Goal: Transaction & Acquisition: Purchase product/service

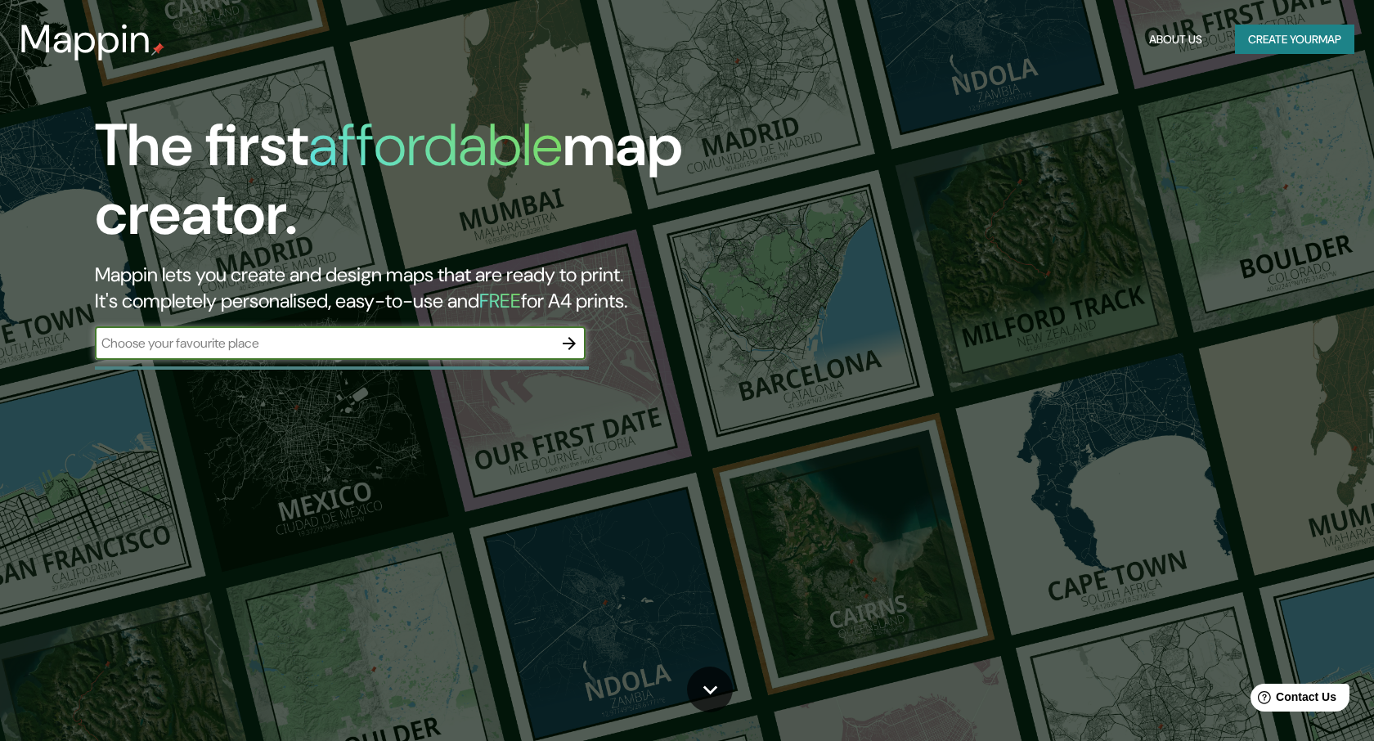
click at [278, 349] on input "text" at bounding box center [324, 343] width 458 height 19
type input "sana"
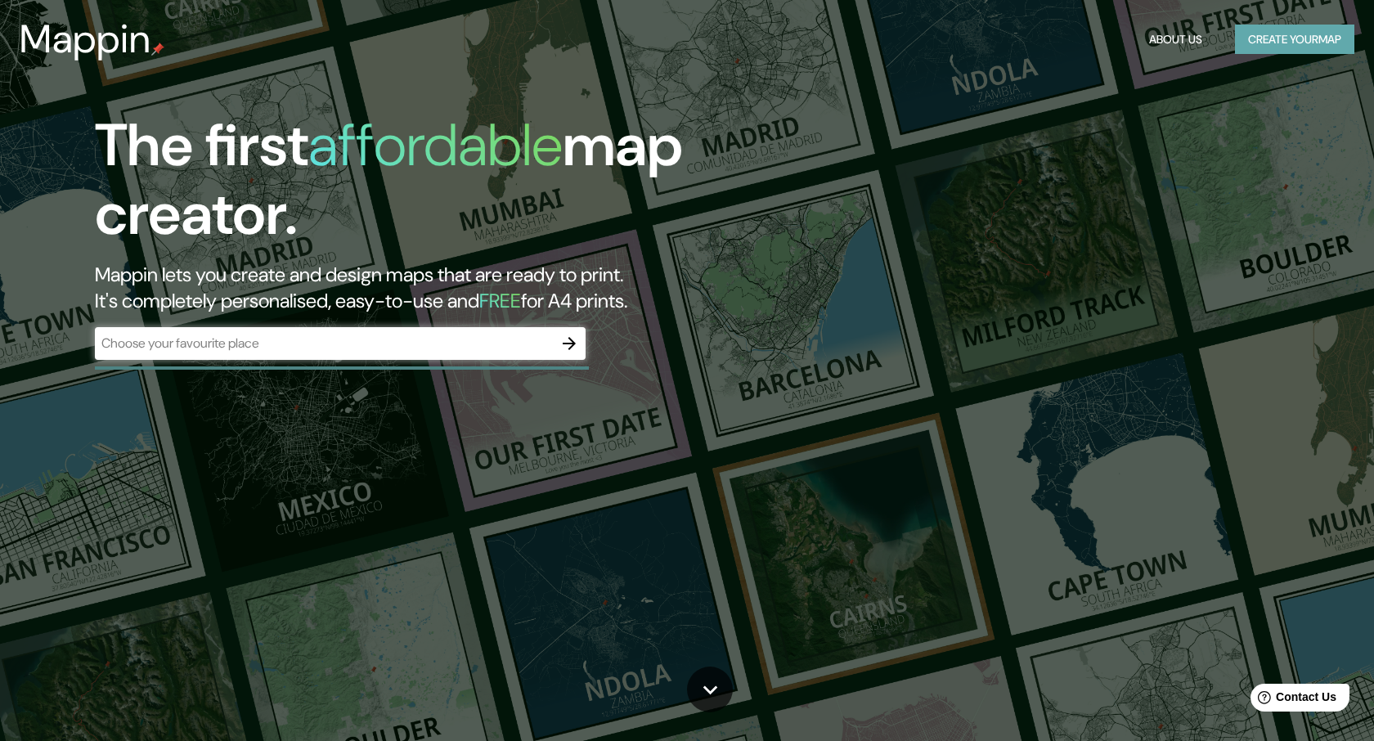
click at [1321, 32] on button "Create your map" at bounding box center [1294, 40] width 119 height 30
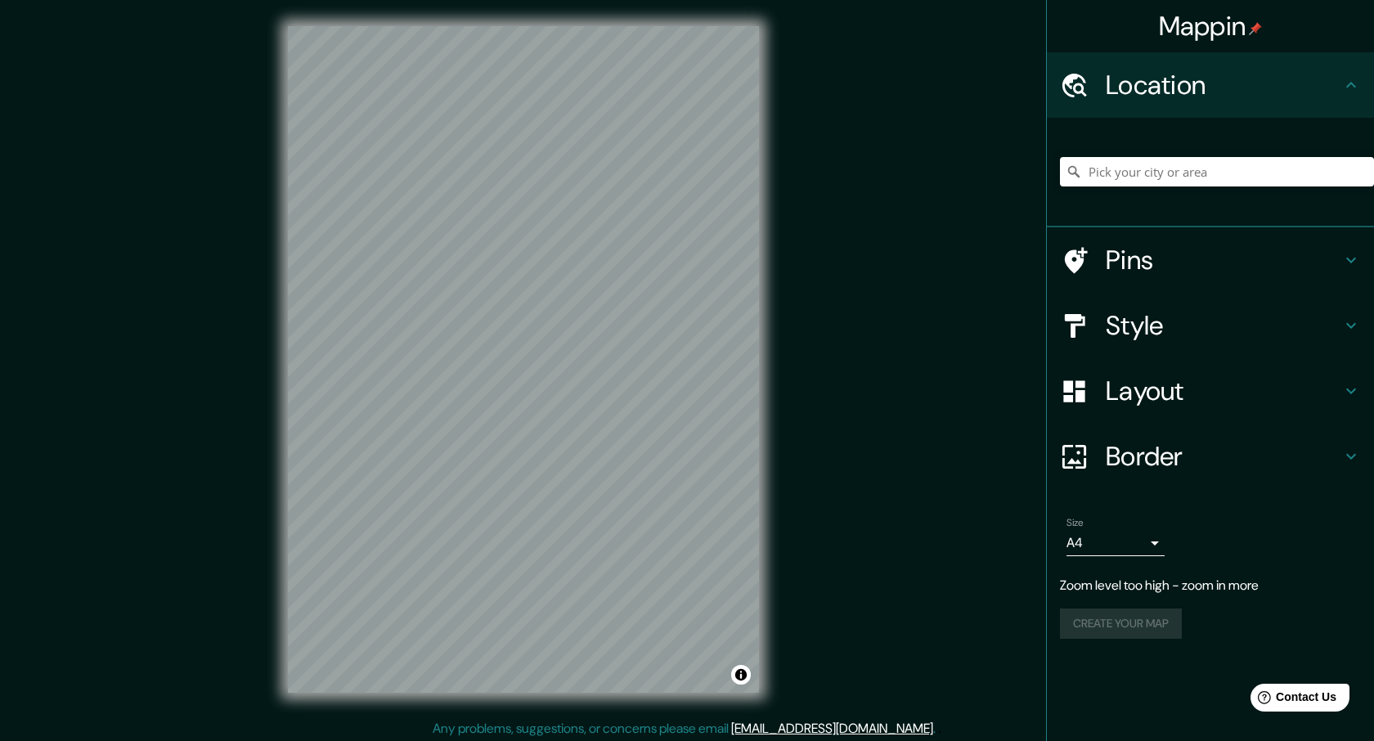
click at [922, 254] on div "Mappin Location Pins Style Layout Border Choose a border. Hint : you can make l…" at bounding box center [687, 372] width 1374 height 745
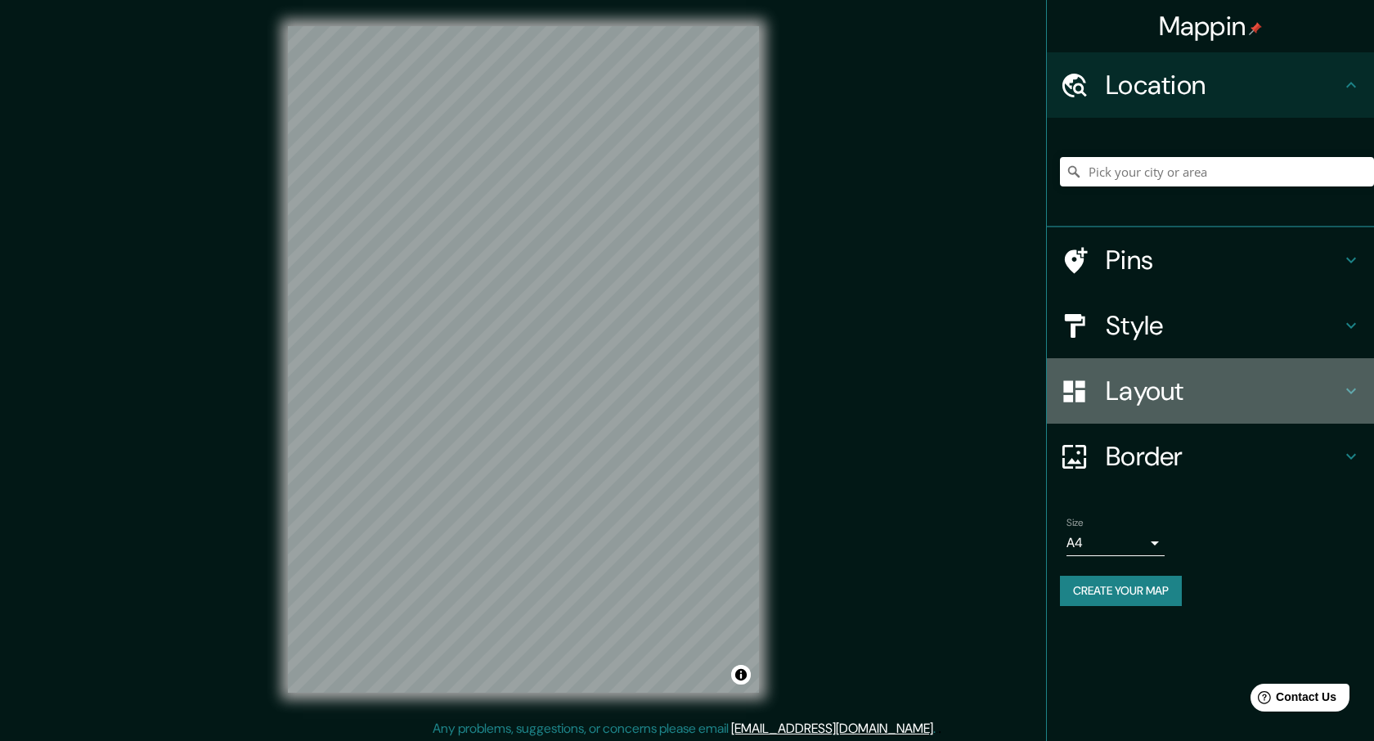
click at [1190, 393] on h4 "Layout" at bounding box center [1224, 391] width 236 height 33
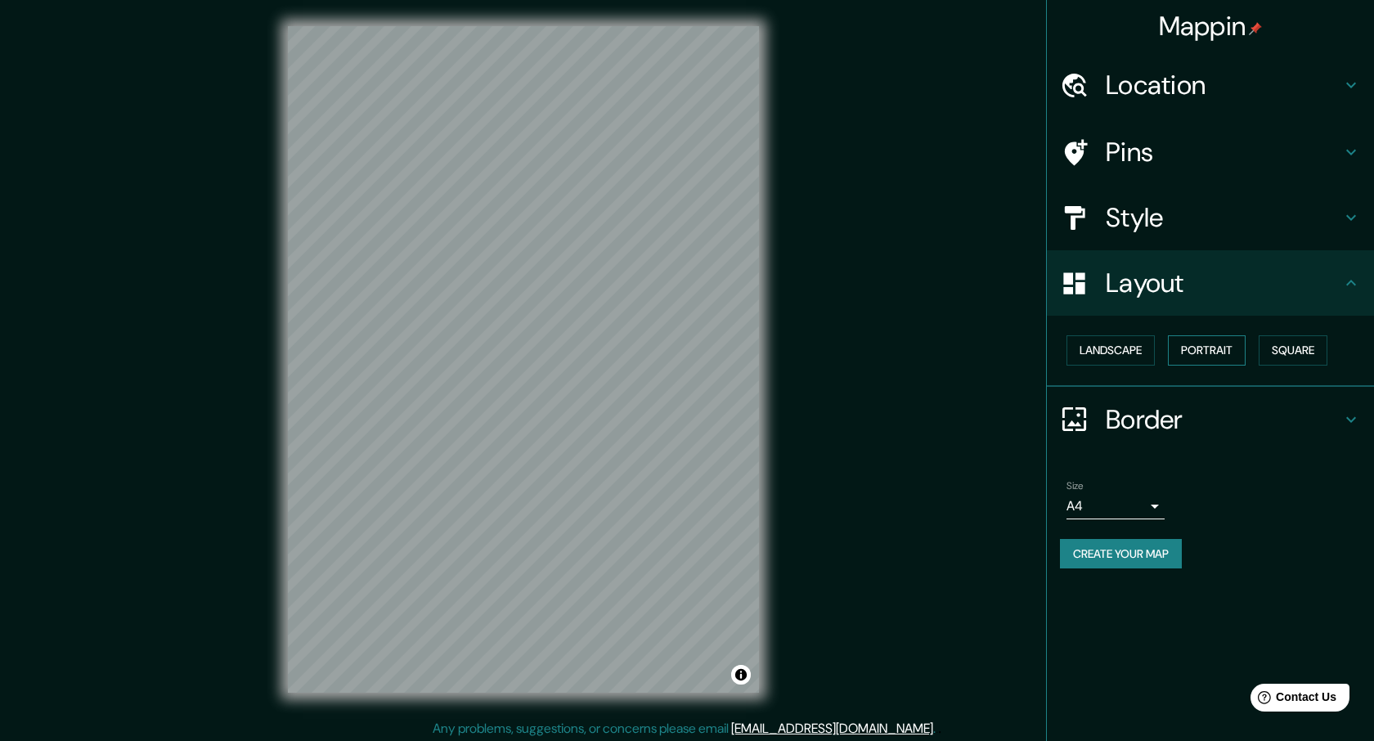
click at [1212, 354] on button "Portrait" at bounding box center [1207, 350] width 78 height 30
click at [1203, 351] on button "Portrait" at bounding box center [1207, 350] width 78 height 30
click at [1142, 349] on button "Landscape" at bounding box center [1111, 350] width 88 height 30
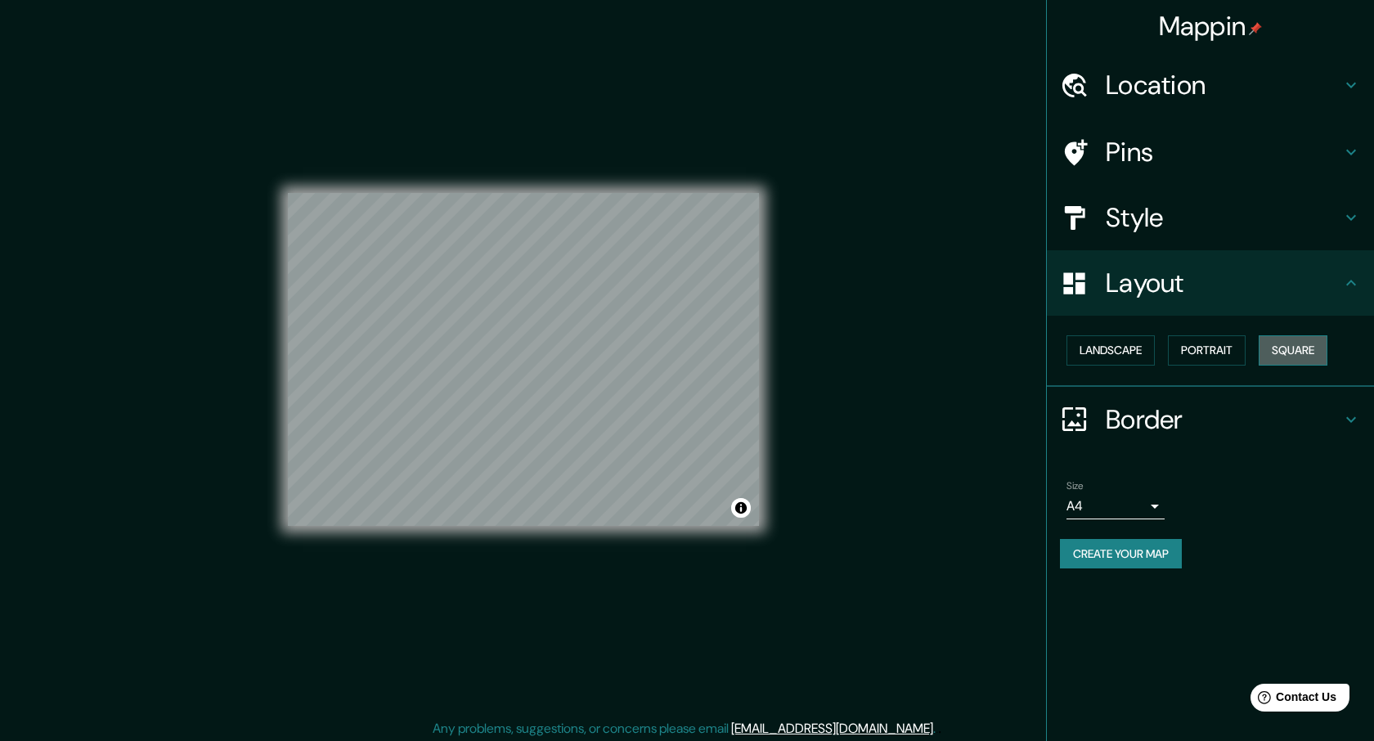
click at [1307, 358] on button "Square" at bounding box center [1293, 350] width 69 height 30
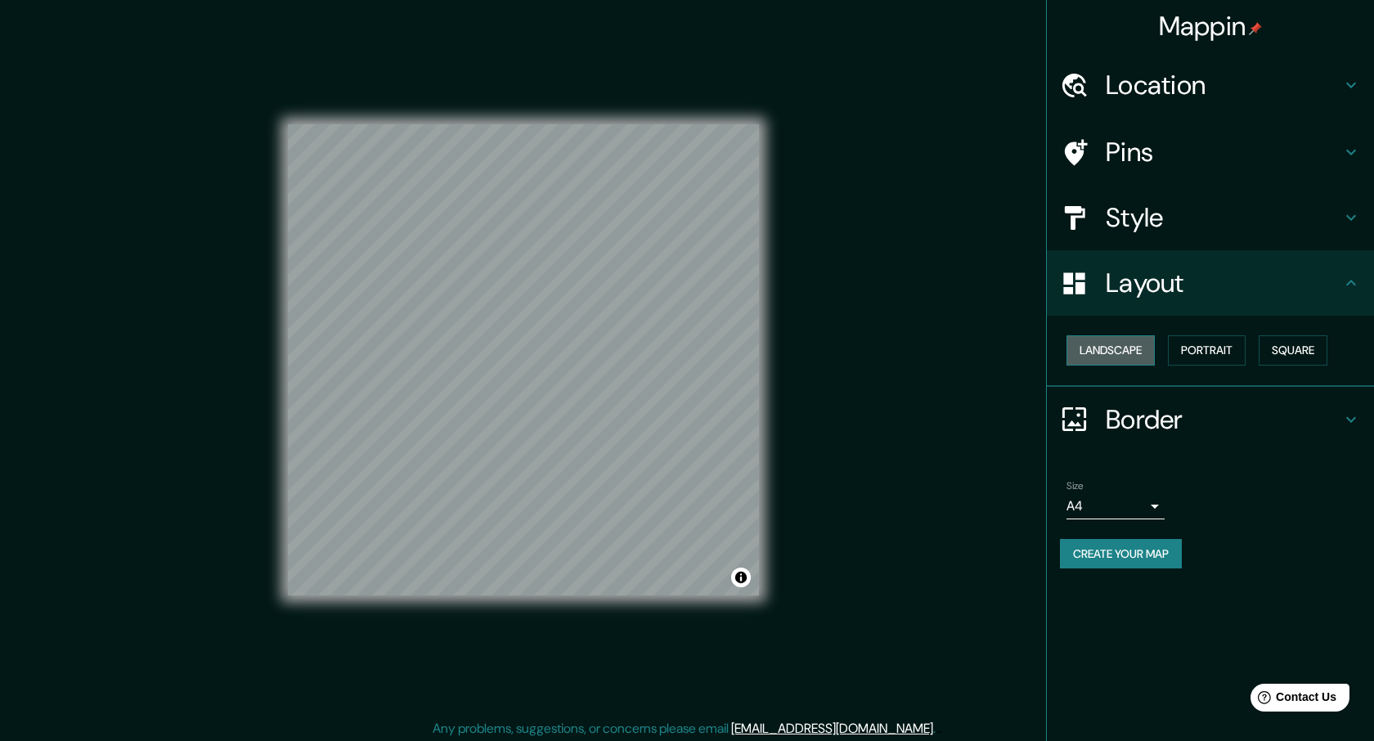
click at [1115, 345] on button "Landscape" at bounding box center [1111, 350] width 88 height 30
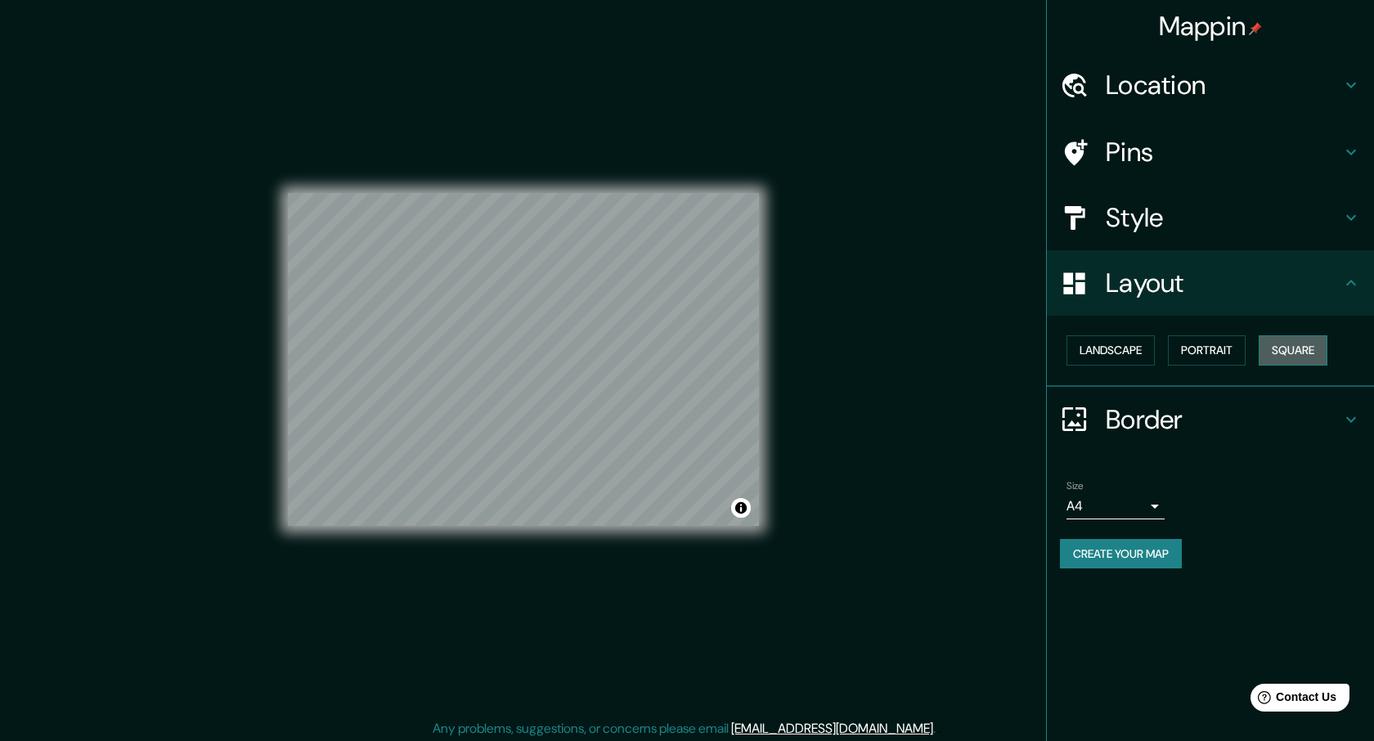
click at [1316, 352] on button "Square" at bounding box center [1293, 350] width 69 height 30
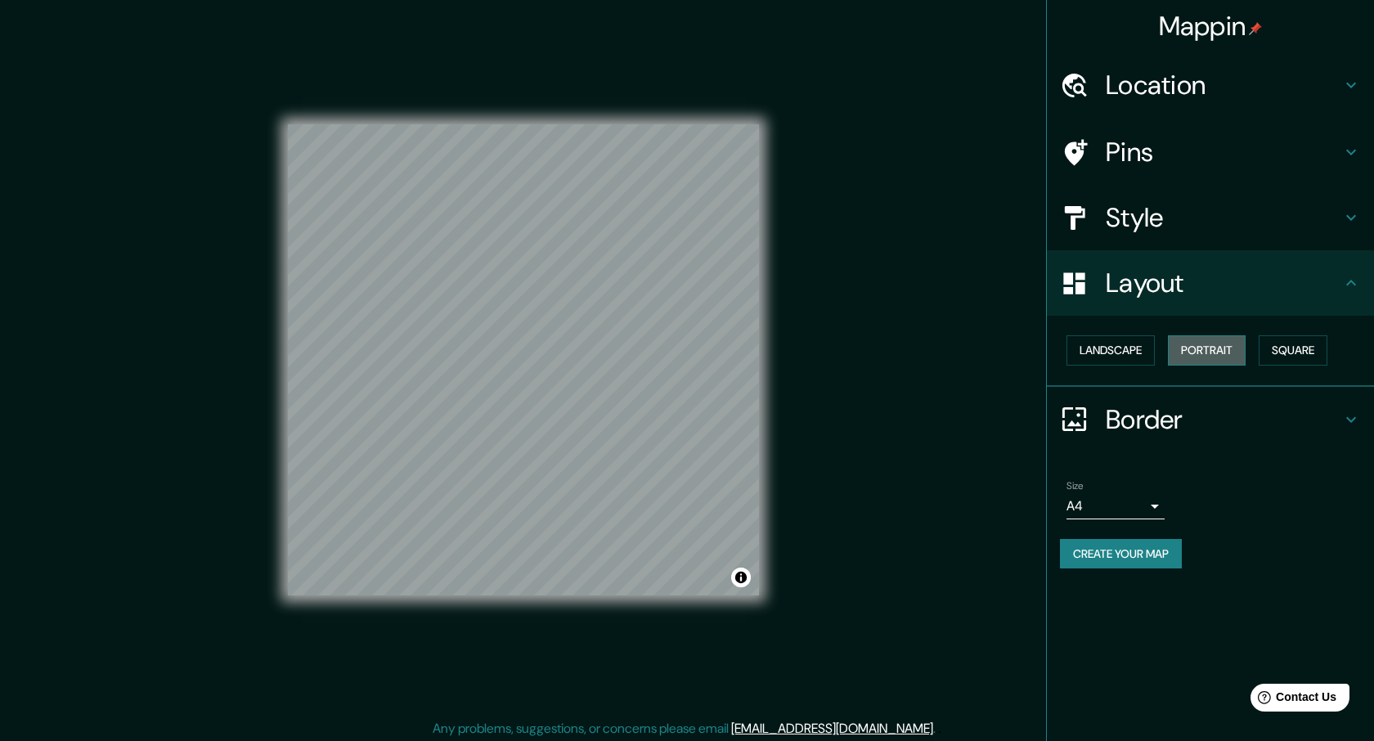
click at [1233, 358] on button "Portrait" at bounding box center [1207, 350] width 78 height 30
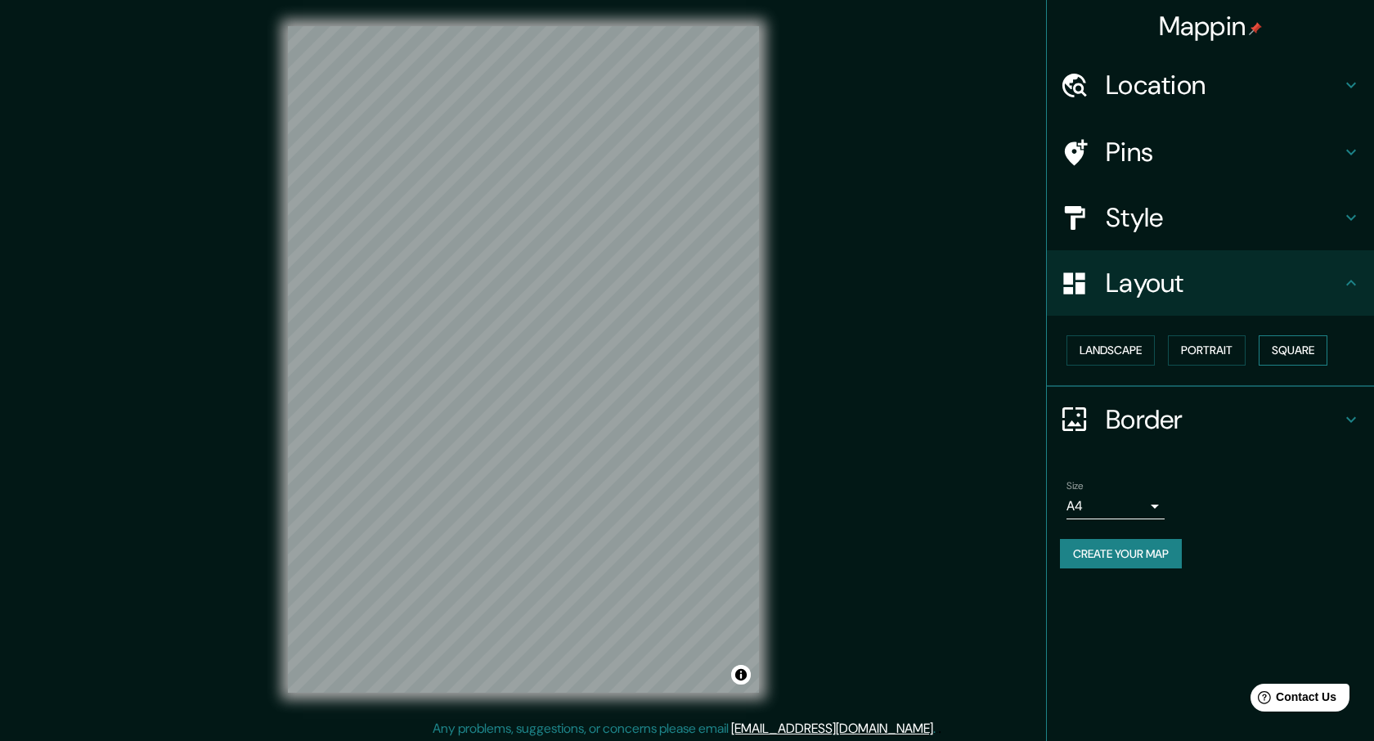
click at [1317, 346] on button "Square" at bounding box center [1293, 350] width 69 height 30
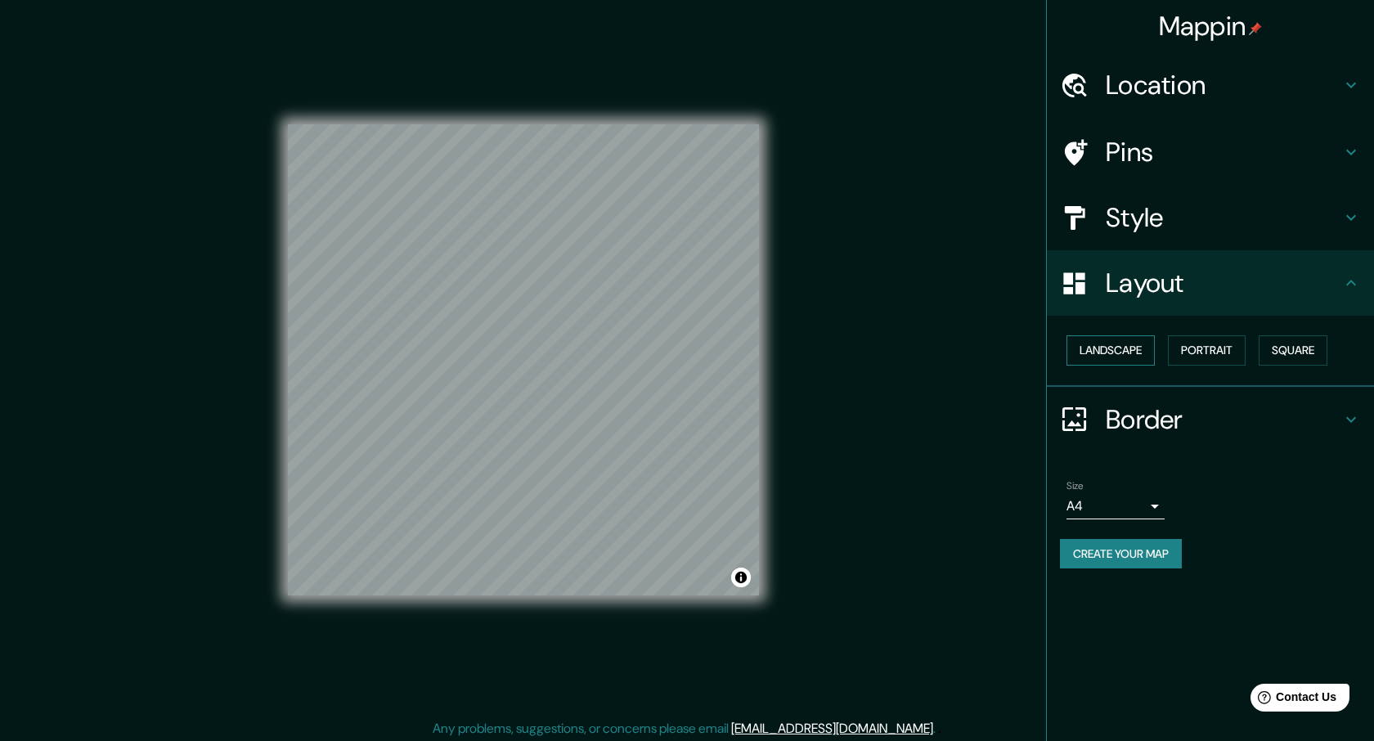
click at [1100, 347] on button "Landscape" at bounding box center [1111, 350] width 88 height 30
